Goal: Information Seeking & Learning: Learn about a topic

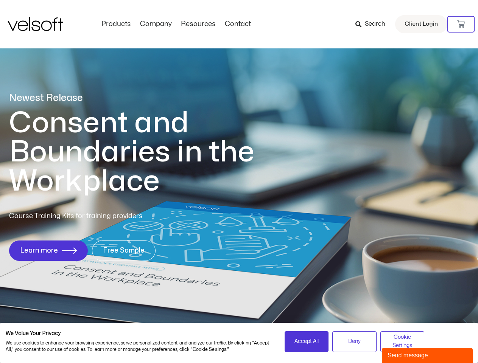
click at [239, 181] on h1 "Consent and Boundaries in the Workplace" at bounding box center [147, 152] width 276 height 87
click at [461, 24] on icon at bounding box center [461, 24] width 8 height 8
click at [306, 341] on span "Accept All" at bounding box center [306, 341] width 24 height 8
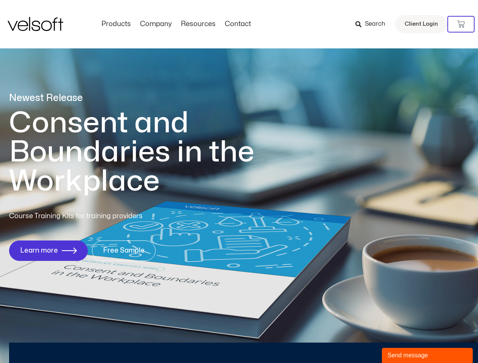
click at [354, 341] on div "Newest Release Consent and Boundaries in the Workplace Course Training Kits for…" at bounding box center [239, 180] width 478 height 367
click at [402, 341] on div "Newest Release Consent and Boundaries in the Workplace Course Training Kits for…" at bounding box center [239, 180] width 478 height 367
click at [427, 355] on div "Send message" at bounding box center [426, 355] width 79 height 9
